Goal: Communication & Community: Participate in discussion

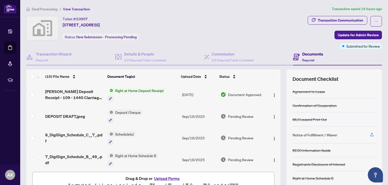
click at [324, 20] on div "Transaction Communication" at bounding box center [340, 20] width 45 height 8
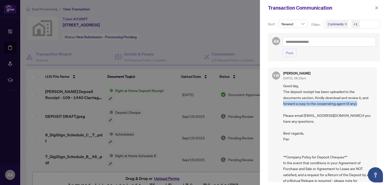
drag, startPoint x: 377, startPoint y: 98, endPoint x: 377, endPoint y: 103, distance: 5.6
click at [377, 103] on div "YW [PERSON_NAME] [DATE], 08:19pm Good day, The deposit receipt has been uploade…" at bounding box center [324, 122] width 112 height 117
drag, startPoint x: 382, startPoint y: 113, endPoint x: 382, endPoint y: 129, distance: 15.9
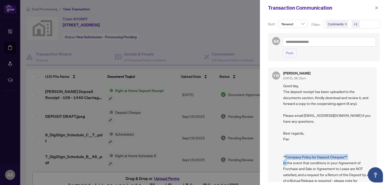
drag, startPoint x: 382, startPoint y: 129, endPoint x: 378, endPoint y: 156, distance: 27.4
click at [378, 156] on div "Sort: Newest Filter: Comments +1 AK Post YW [PERSON_NAME] [DATE], 08:19pm Good …" at bounding box center [324, 100] width 128 height 169
drag, startPoint x: 378, startPoint y: 148, endPoint x: 375, endPoint y: 7, distance: 140.8
click at [375, 7] on button "button" at bounding box center [377, 8] width 7 height 6
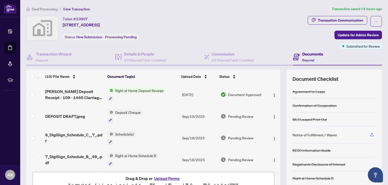
click at [348, 35] on span "Update for Admin Review" at bounding box center [358, 35] width 41 height 8
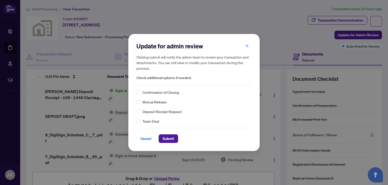
click at [246, 47] on icon "close" at bounding box center [247, 46] width 4 height 4
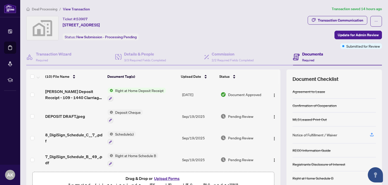
click at [320, 20] on div "Transaction Communication" at bounding box center [340, 20] width 45 height 8
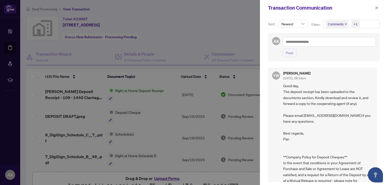
click at [377, 9] on icon "close" at bounding box center [377, 8] width 4 height 4
